Goal: Book appointment/travel/reservation

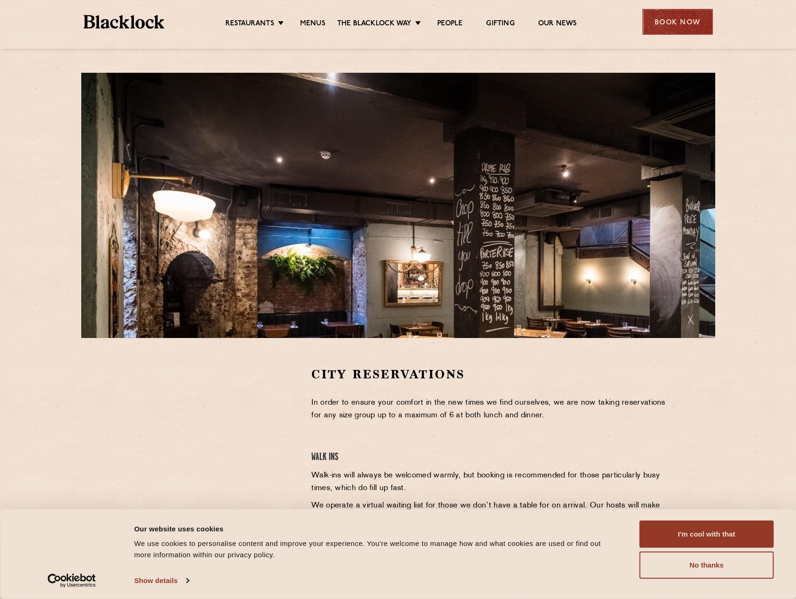
click at [670, 26] on div "Book Now" at bounding box center [677, 22] width 70 height 26
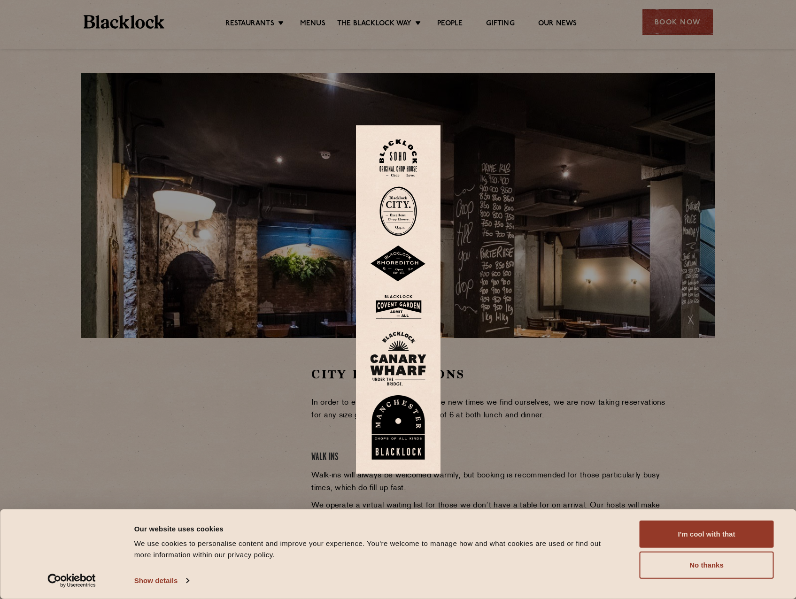
click at [408, 202] on img at bounding box center [398, 211] width 38 height 50
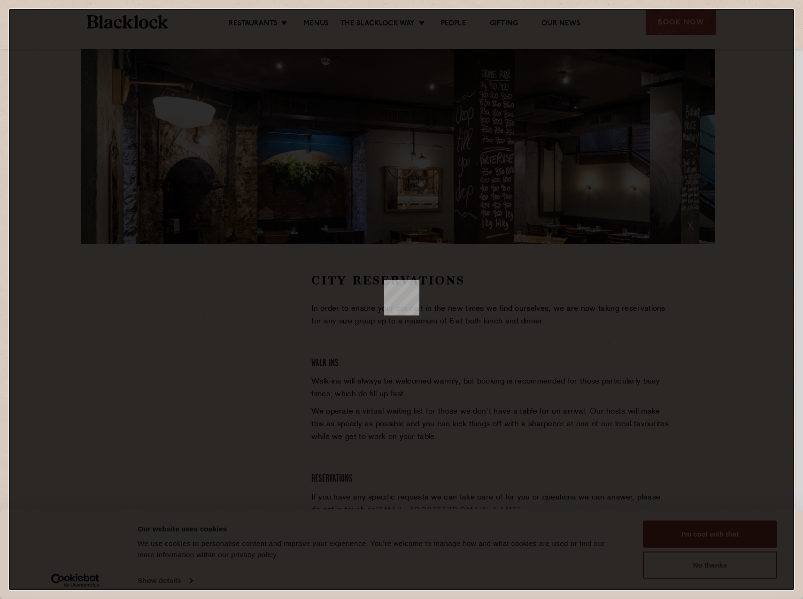
click at [220, 311] on dialog at bounding box center [401, 299] width 785 height 581
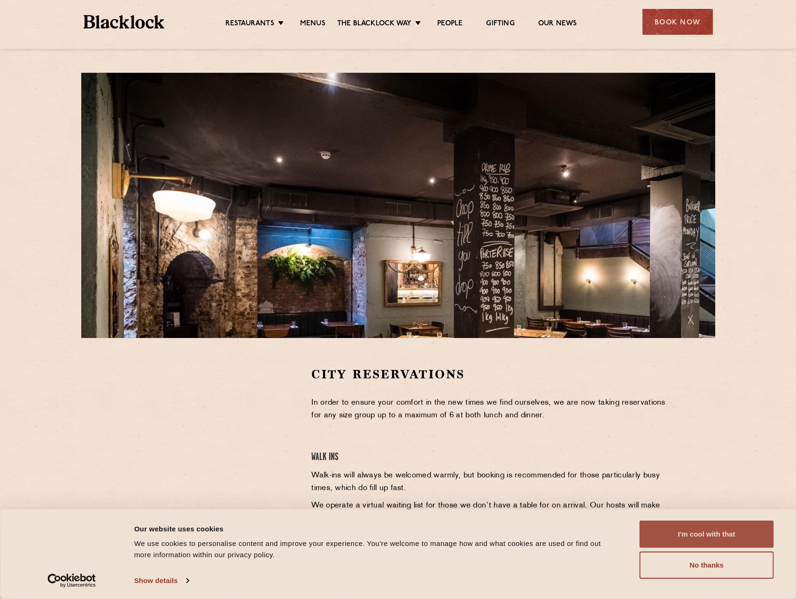
click at [728, 539] on button "I'm cool with that" at bounding box center [707, 534] width 134 height 27
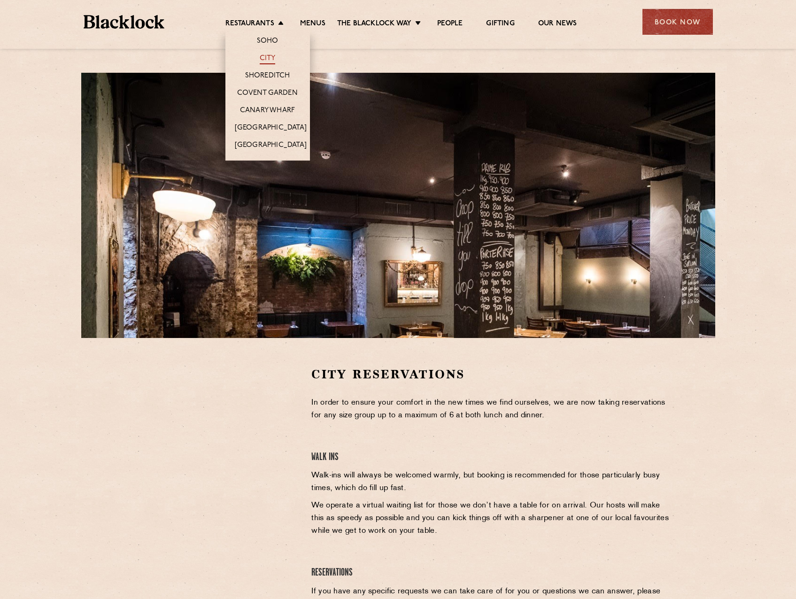
click at [267, 54] on link "City" at bounding box center [268, 59] width 16 height 10
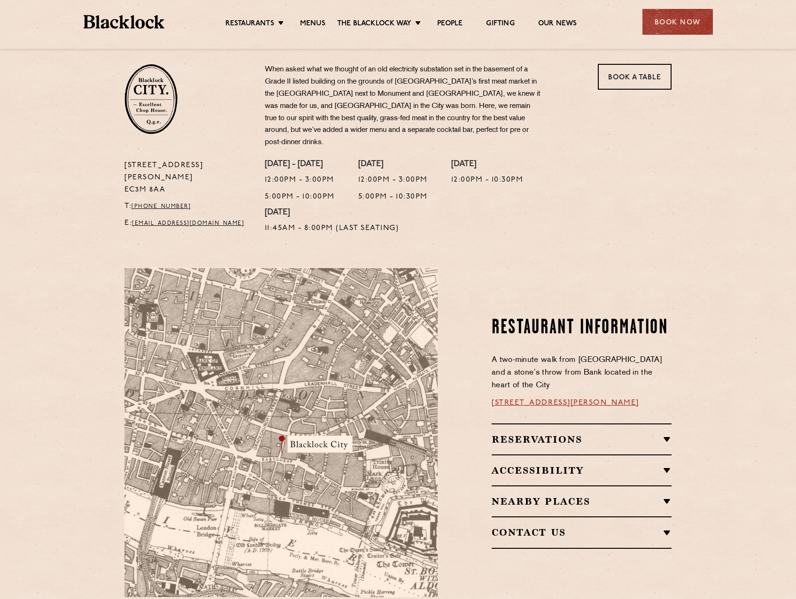
scroll to position [215, 0]
